Goal: Information Seeking & Learning: Check status

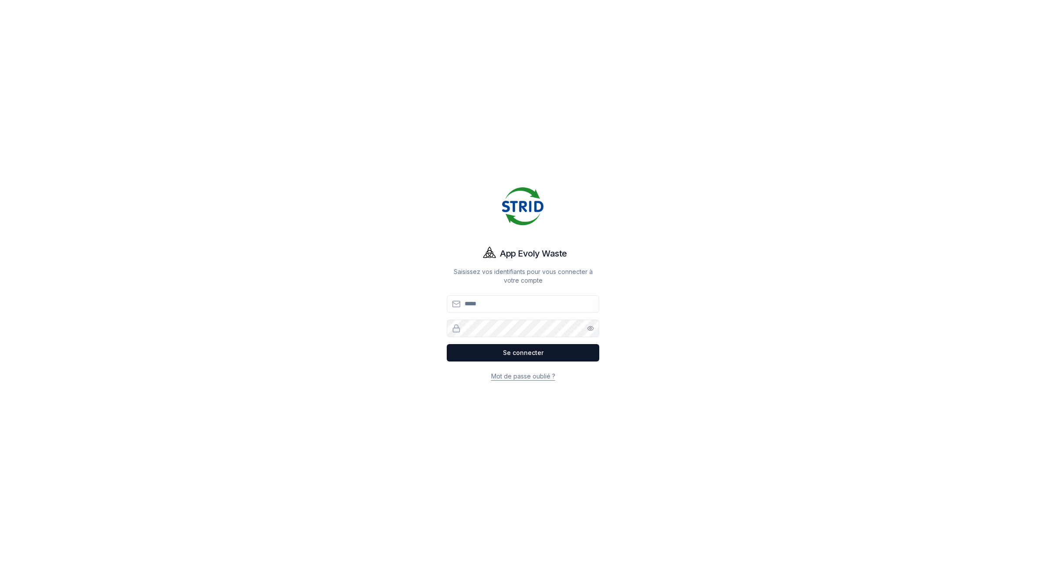
type input "**********"
click at [478, 352] on button "Se connecter" at bounding box center [523, 352] width 153 height 17
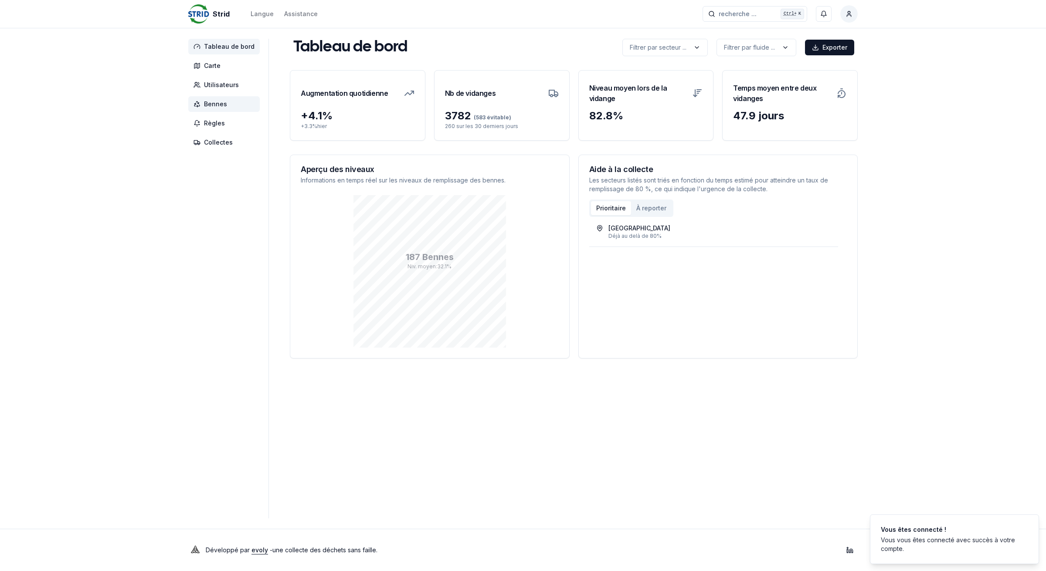
click at [210, 103] on span "Bennes" at bounding box center [215, 104] width 23 height 9
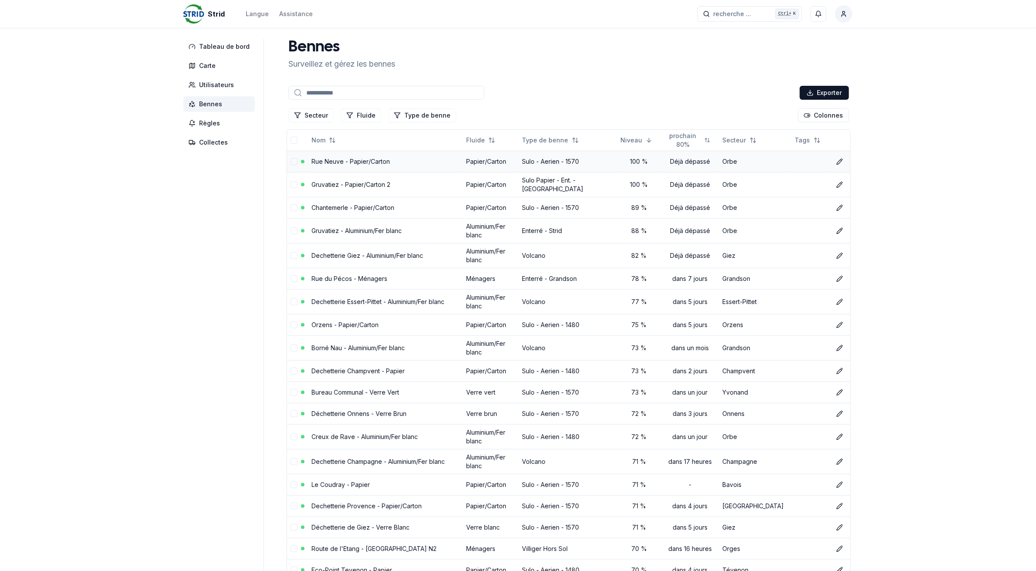
click at [345, 163] on link "Rue Neuve - Papier/Carton" at bounding box center [351, 161] width 78 height 7
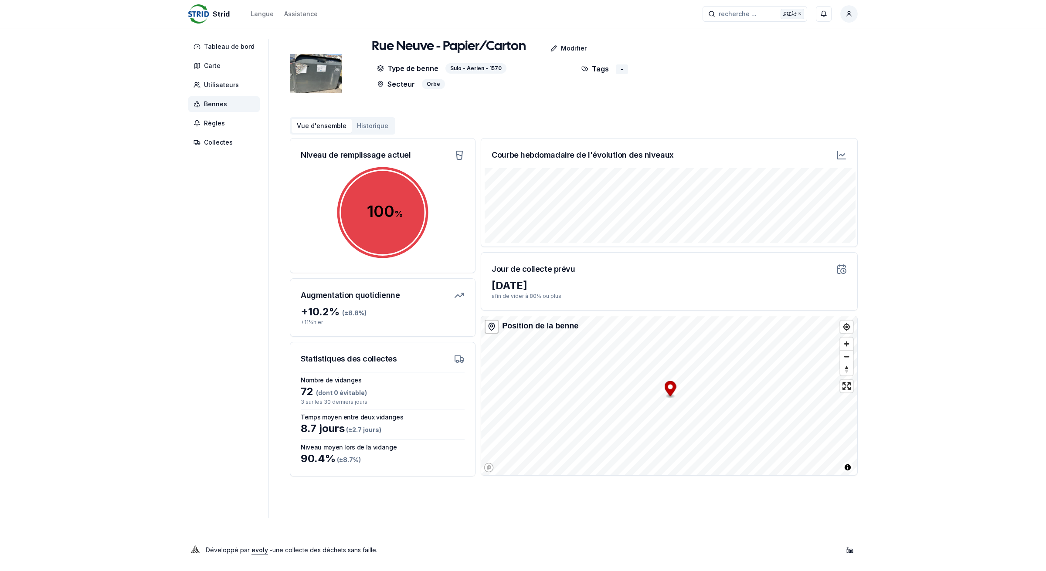
click at [207, 106] on span "Bennes" at bounding box center [215, 104] width 23 height 9
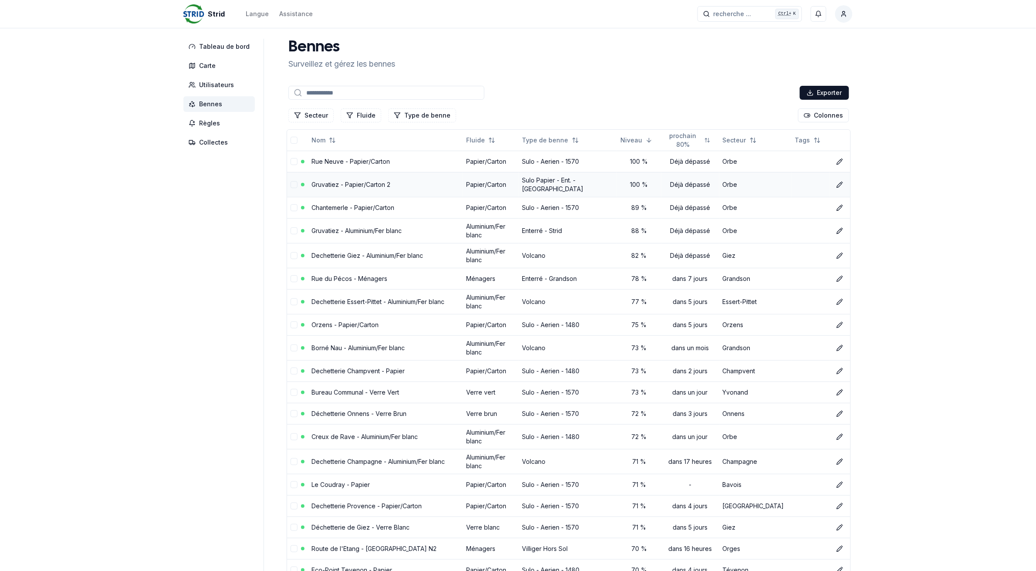
click at [353, 183] on link "Gruvatiez - Papier/Carton 2" at bounding box center [351, 184] width 79 height 7
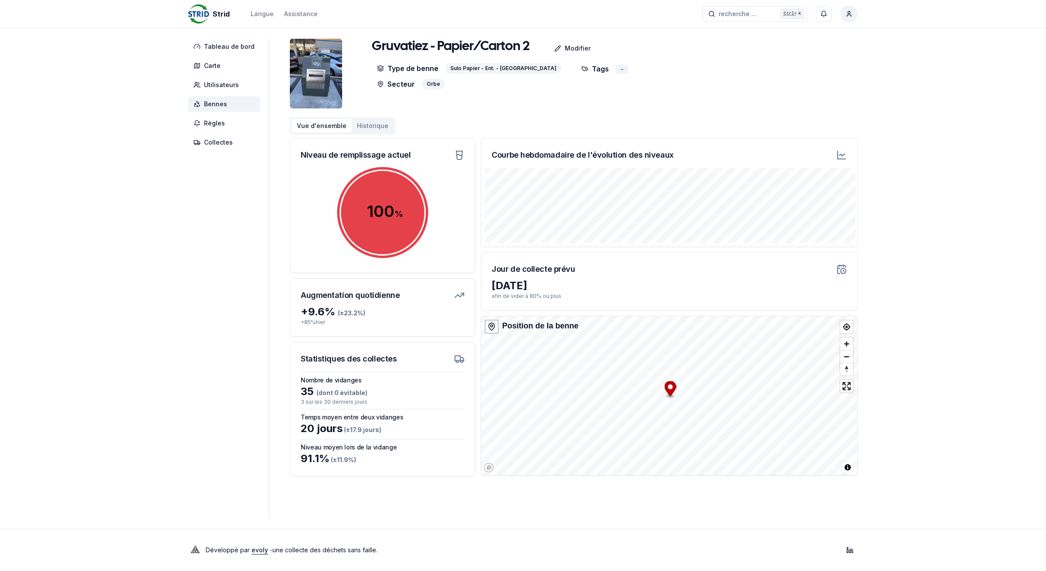
click at [365, 127] on button "Historique" at bounding box center [373, 126] width 42 height 14
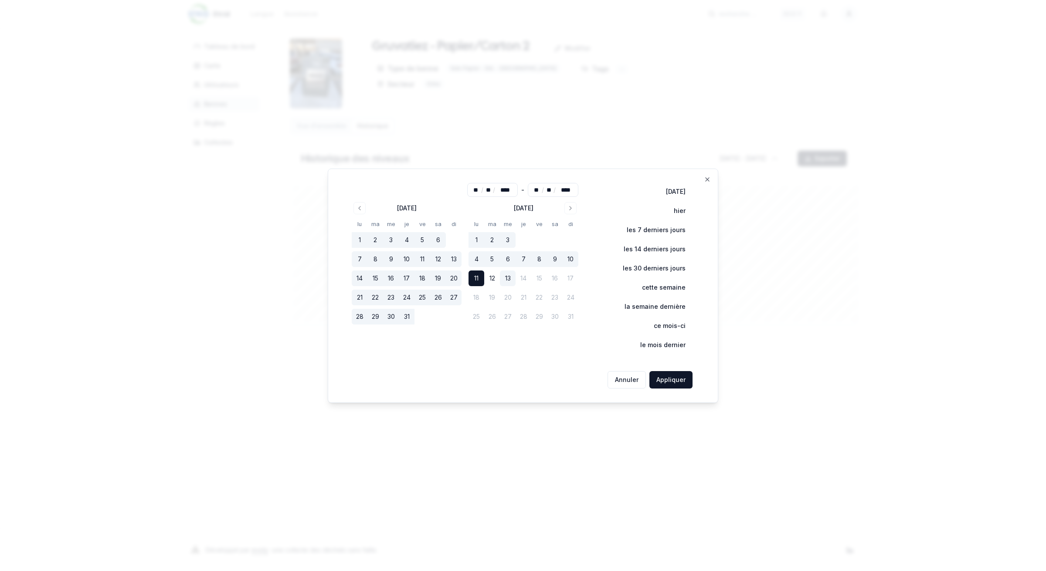
click at [506, 278] on button "13" at bounding box center [508, 279] width 16 height 16
type input "**"
drag, startPoint x: 668, startPoint y: 376, endPoint x: 672, endPoint y: 380, distance: 6.2
click at [668, 376] on button "Appliquer" at bounding box center [670, 379] width 43 height 17
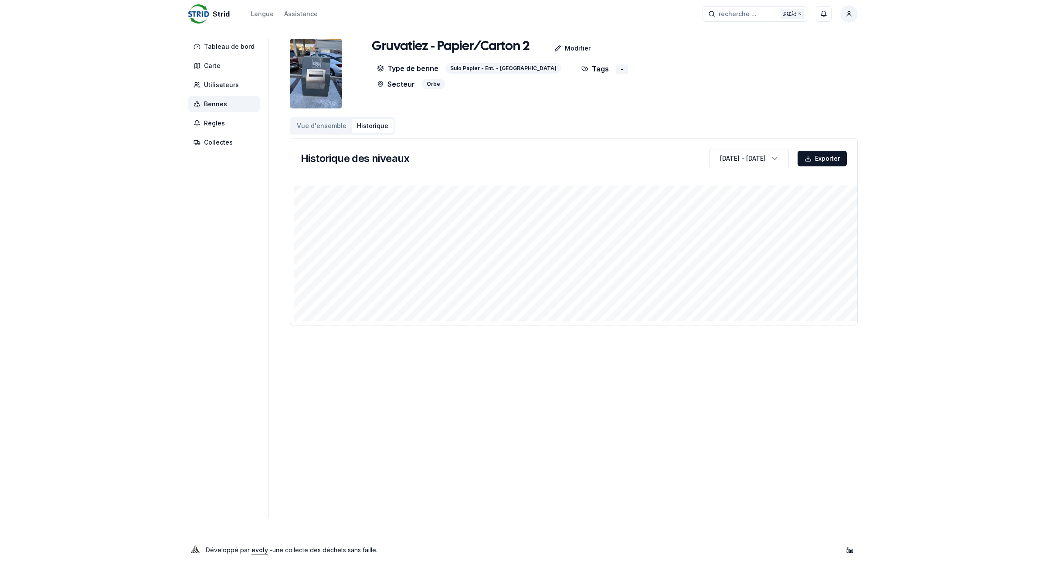
click at [228, 104] on span "Bennes" at bounding box center [223, 104] width 71 height 16
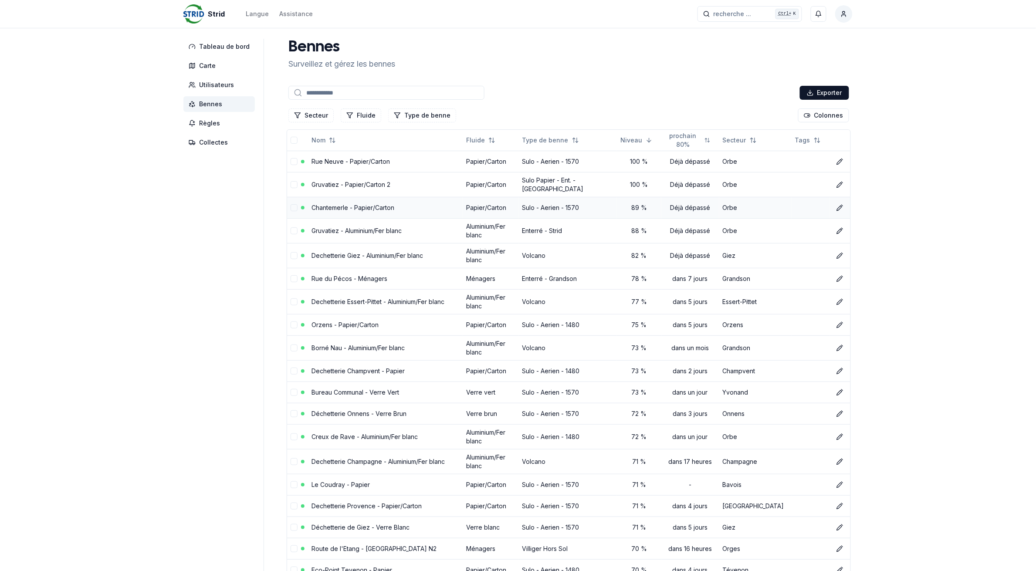
click at [329, 206] on link "Chantemerle - Papier/Carton" at bounding box center [353, 207] width 83 height 7
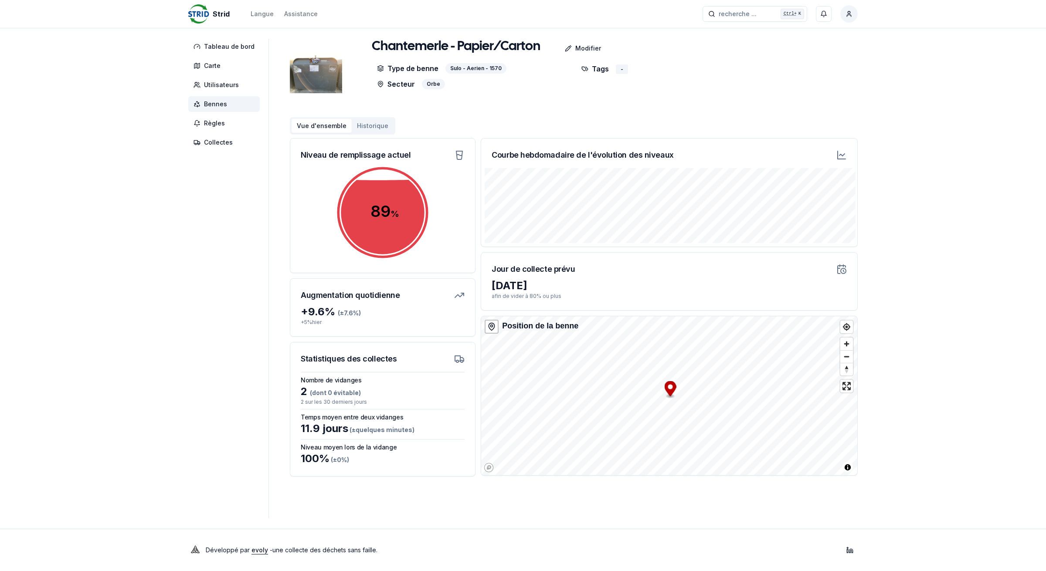
click at [223, 102] on span "Bennes" at bounding box center [215, 104] width 23 height 9
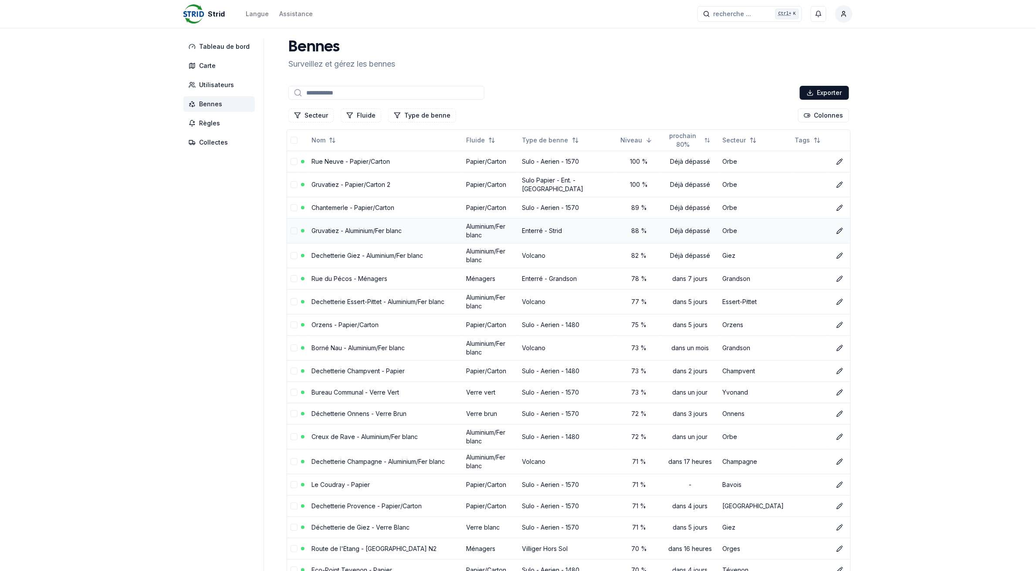
click at [343, 231] on link "Gruvatiez - Aluminium/Fer blanc" at bounding box center [357, 230] width 90 height 7
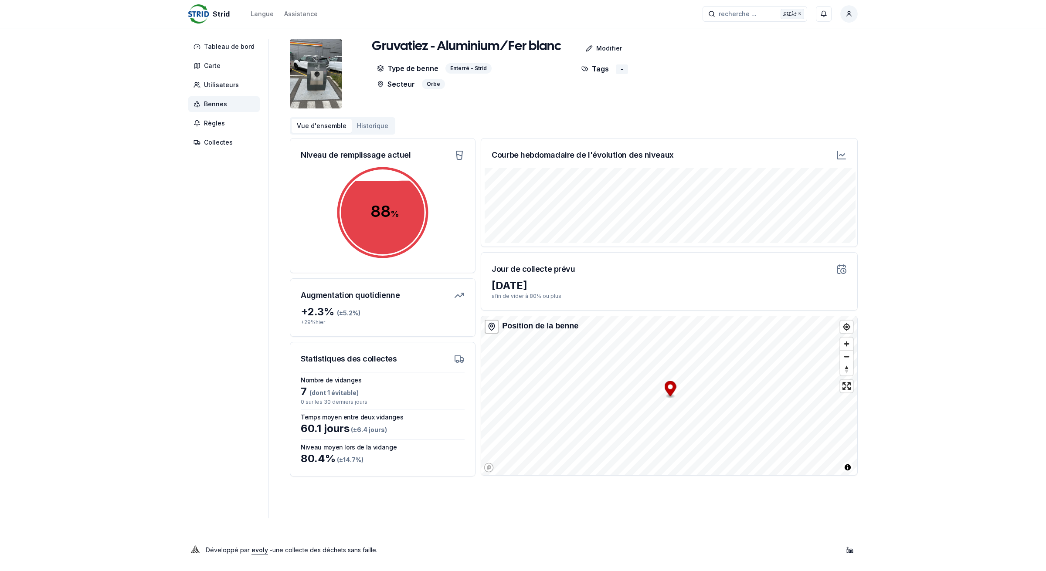
click at [207, 104] on span "Bennes" at bounding box center [215, 104] width 23 height 9
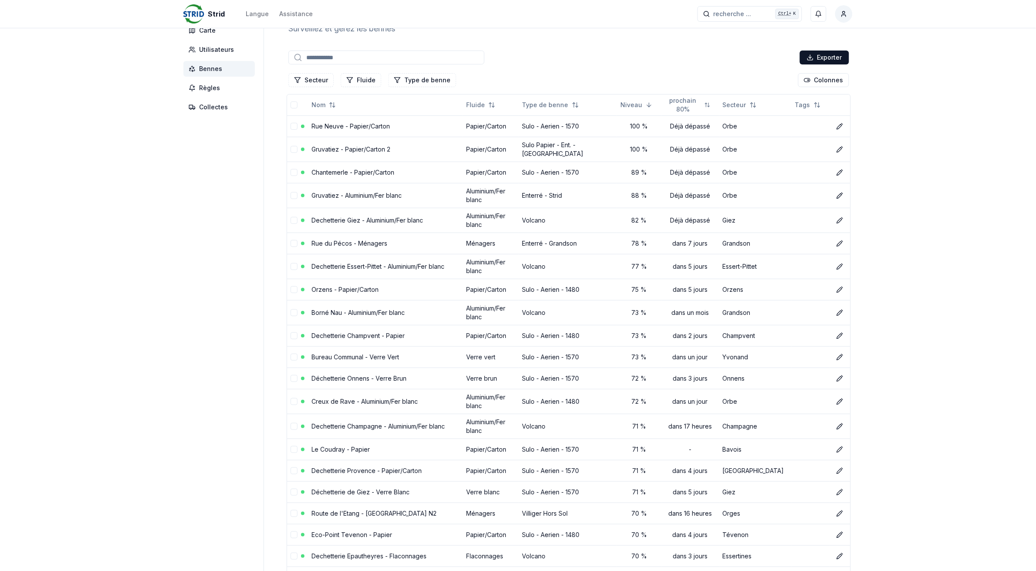
scroll to position [54, 0]
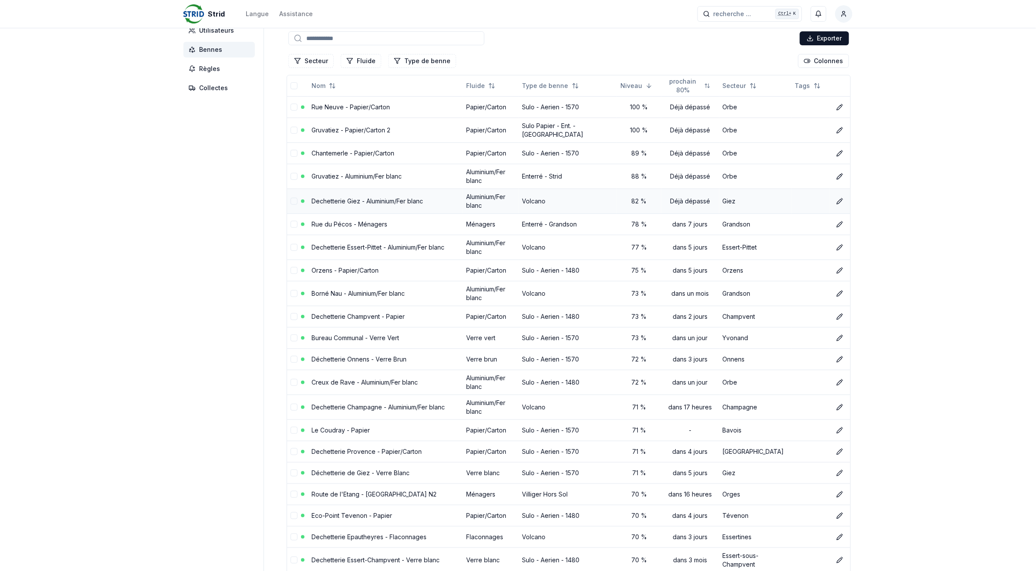
click at [330, 199] on link "Dechetterie Giez - Aluminium/Fer blanc" at bounding box center [368, 200] width 112 height 7
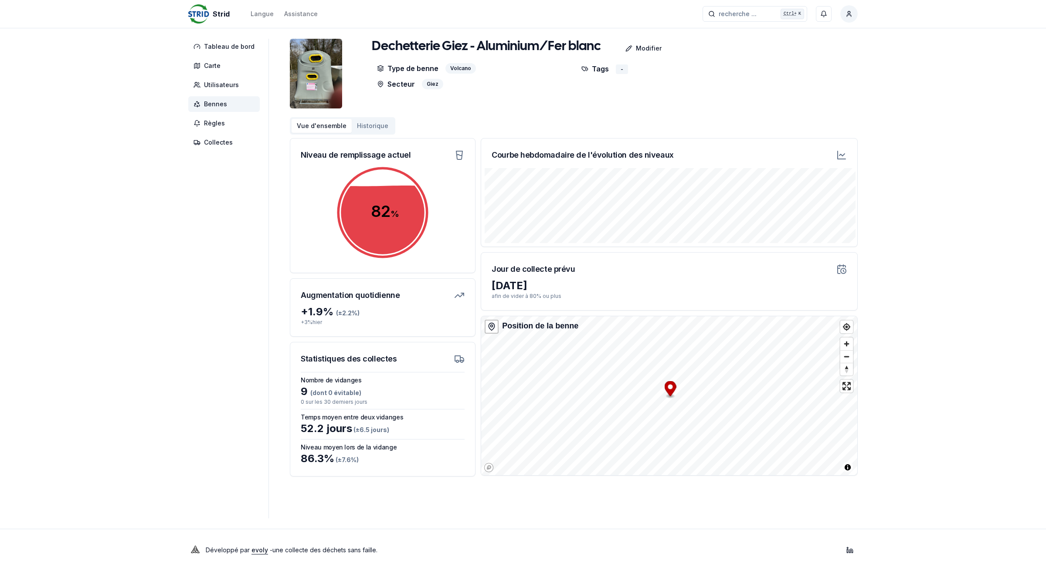
click at [214, 102] on span "Bennes" at bounding box center [215, 104] width 23 height 9
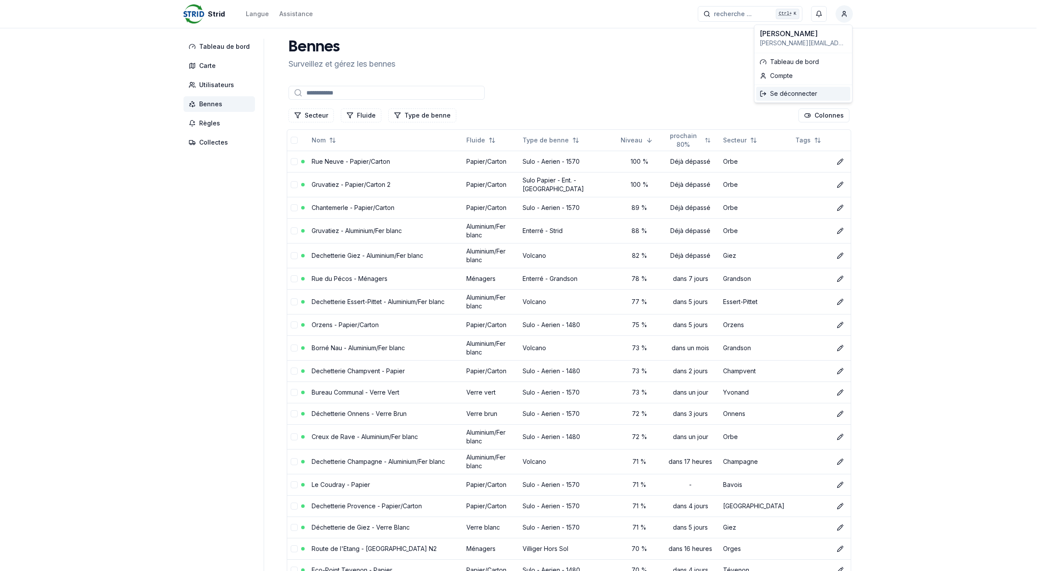
click at [792, 94] on div "Se déconnecter" at bounding box center [803, 94] width 94 height 14
